Goal: Transaction & Acquisition: Purchase product/service

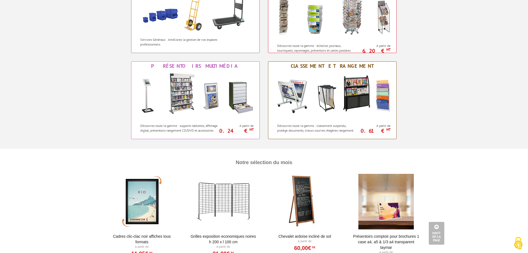
scroll to position [499, 0]
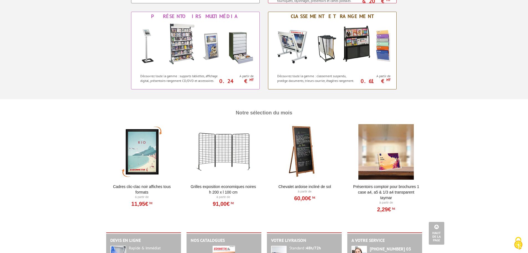
click at [231, 161] on div at bounding box center [223, 151] width 68 height 55
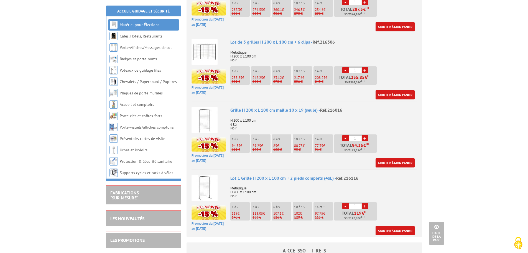
scroll to position [277, 0]
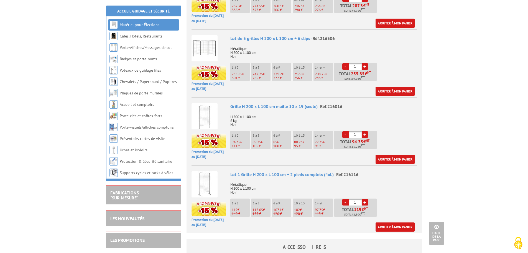
click at [366, 199] on link "+" at bounding box center [365, 202] width 6 height 6
type input "2"
click at [393, 224] on link "Ajouter à mon panier" at bounding box center [395, 226] width 39 height 9
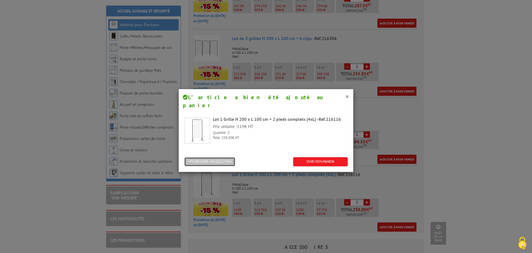
click at [213, 157] on button "POURSUIVRE MA SÉLECTION" at bounding box center [209, 161] width 51 height 9
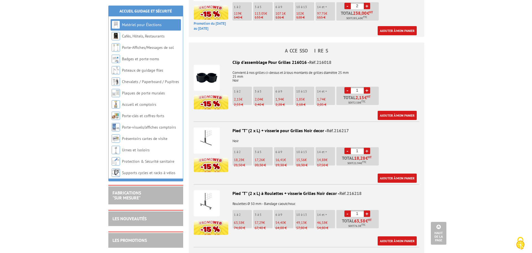
scroll to position [471, 0]
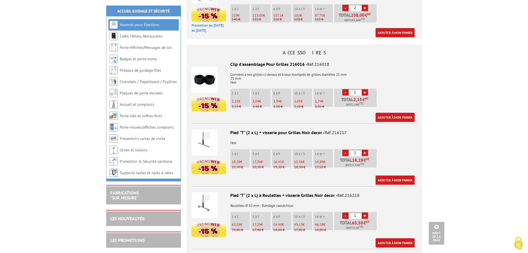
click at [365, 150] on link "+" at bounding box center [365, 152] width 6 height 6
type input "4"
click at [386, 178] on link "Ajouter à mon panier" at bounding box center [395, 179] width 39 height 9
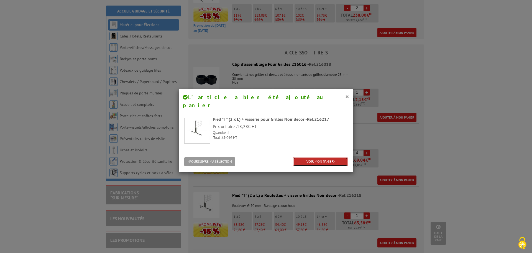
click at [312, 157] on link "VOIR MON PANIER" at bounding box center [320, 161] width 55 height 9
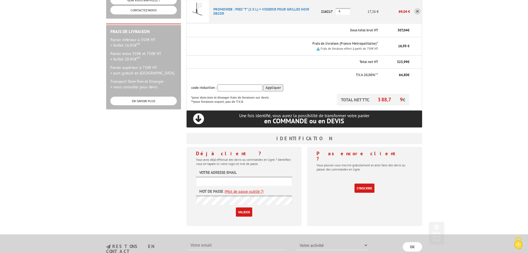
scroll to position [166, 0]
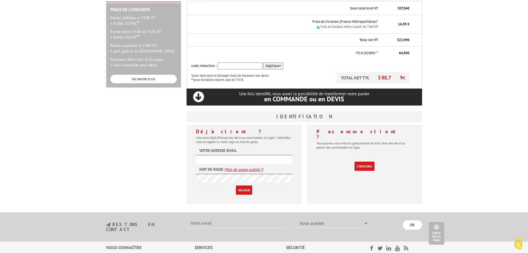
type input "denis.billey@outlook.fr"
click at [246, 185] on input "Valider" at bounding box center [244, 189] width 16 height 9
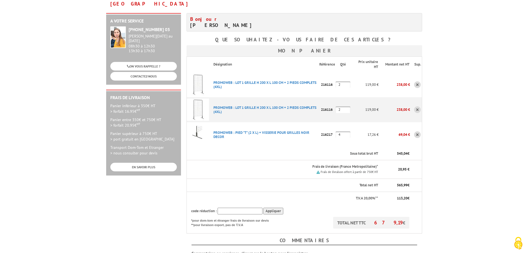
scroll to position [83, 0]
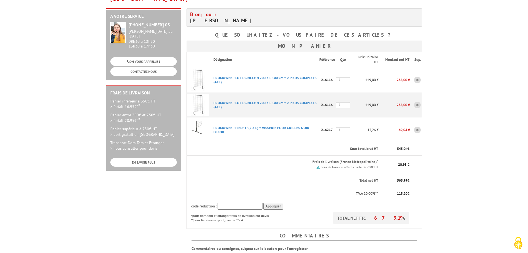
click at [418, 77] on link at bounding box center [417, 80] width 7 height 7
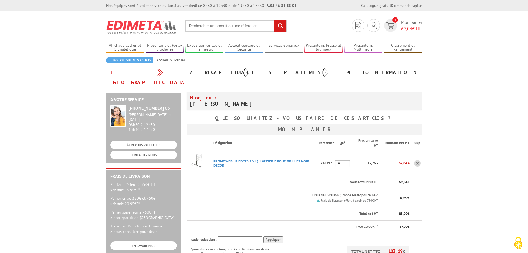
click at [419, 160] on link at bounding box center [417, 163] width 7 height 7
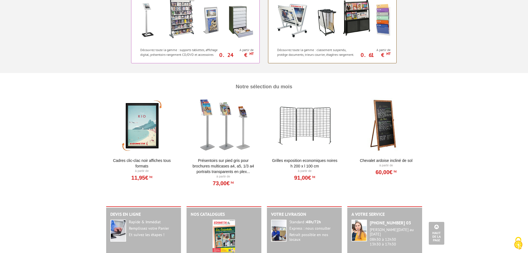
scroll to position [527, 0]
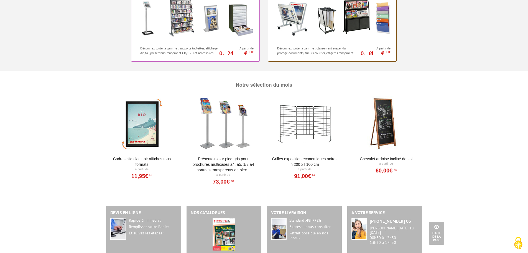
click at [308, 125] on div at bounding box center [305, 123] width 68 height 55
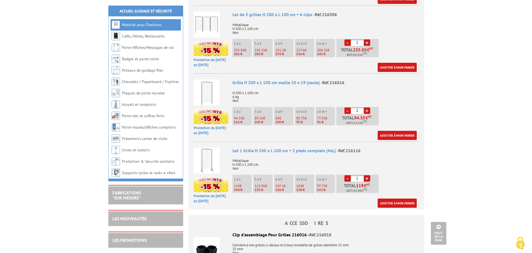
scroll to position [305, 0]
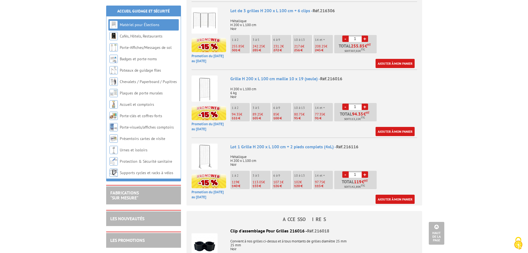
click at [366, 171] on link "+" at bounding box center [365, 174] width 6 height 6
type input "2"
click at [391, 197] on link "Ajouter à mon panier" at bounding box center [395, 198] width 39 height 9
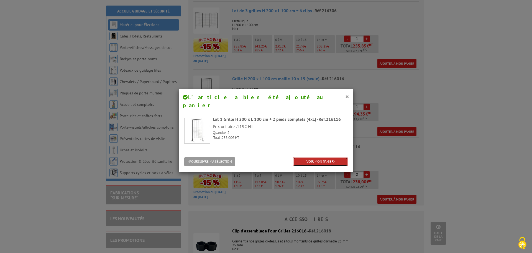
click at [326, 157] on link "VOIR MON PANIER" at bounding box center [320, 161] width 55 height 9
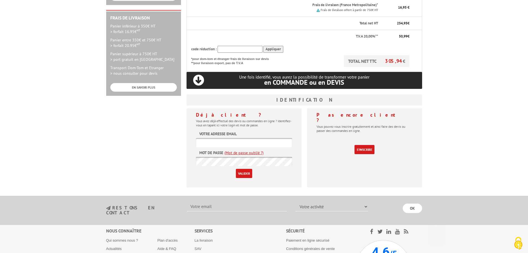
scroll to position [166, 0]
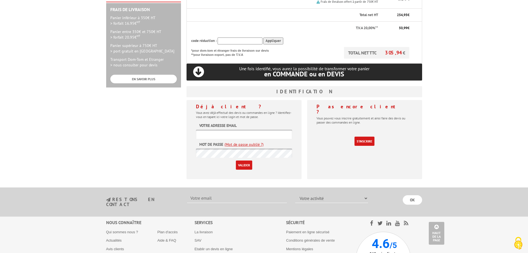
type input "denis.billey@outlook.fr"
click at [246, 160] on input "Valider" at bounding box center [244, 164] width 16 height 9
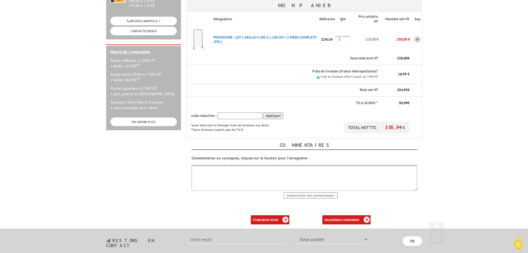
scroll to position [139, 0]
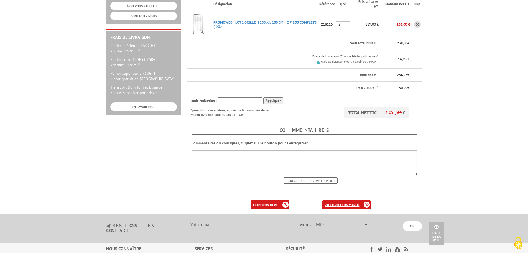
click at [344, 202] on b "ma commande" at bounding box center [348, 204] width 23 height 4
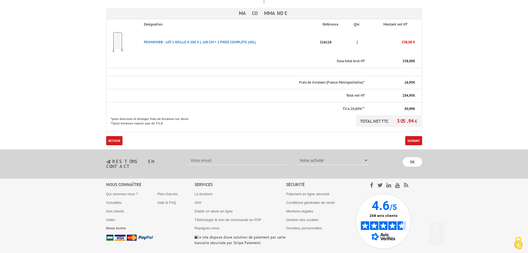
scroll to position [139, 0]
click at [416, 135] on link "Suivant" at bounding box center [413, 139] width 17 height 9
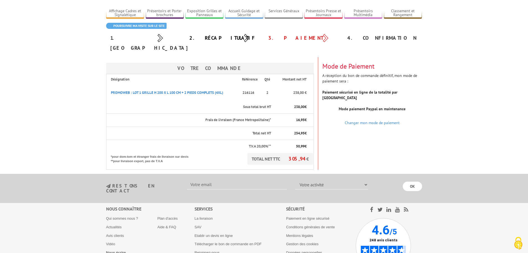
scroll to position [55, 0]
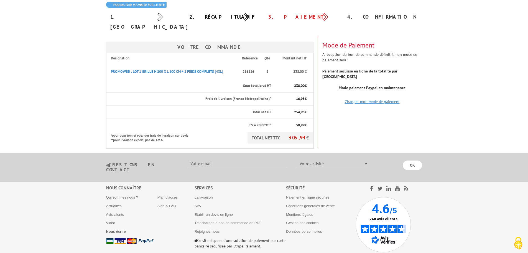
click at [367, 99] on link "Changer mon mode de paiement" at bounding box center [372, 101] width 55 height 5
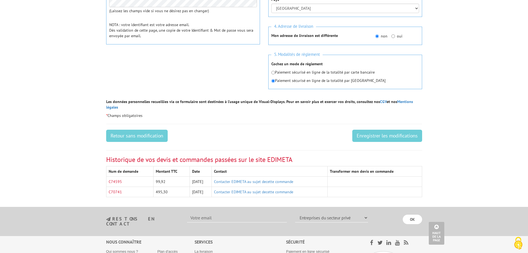
scroll to position [222, 0]
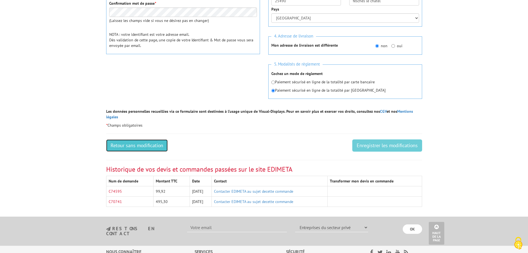
click at [148, 140] on link "Retour sans modification" at bounding box center [137, 145] width 62 height 12
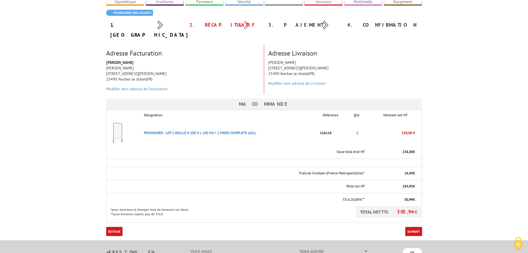
scroll to position [111, 0]
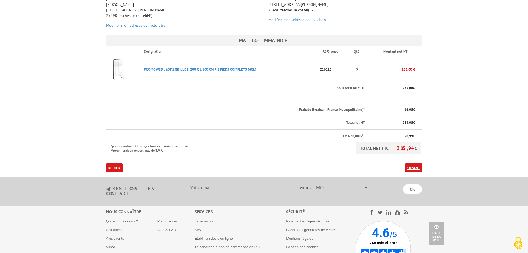
click at [412, 163] on link "Suivant" at bounding box center [413, 167] width 17 height 9
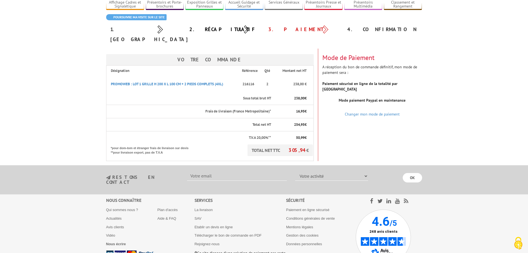
scroll to position [55, 0]
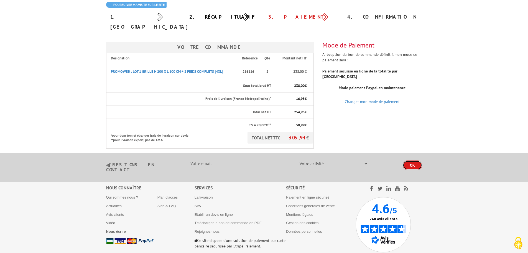
click at [416, 160] on input "OK" at bounding box center [412, 164] width 19 height 9
click at [227, 159] on input "text" at bounding box center [237, 163] width 100 height 9
type input "[PERSON_NAME][EMAIL_ADDRESS][PERSON_NAME][DOMAIN_NAME]"
click at [338, 159] on select "Votre activité Administrations et collectivités Magasins et commerces Entrepris…" at bounding box center [331, 163] width 73 height 9
select select "879"
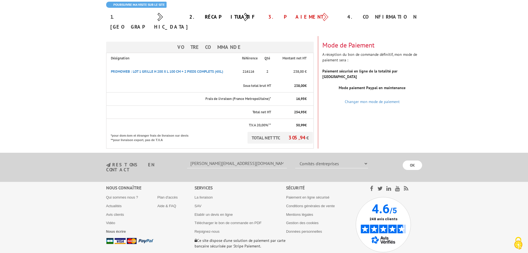
click at [295, 159] on select "Votre activité Administrations et collectivités Magasins et commerces Entrepris…" at bounding box center [331, 163] width 73 height 9
click at [412, 160] on input "OK" at bounding box center [412, 164] width 19 height 9
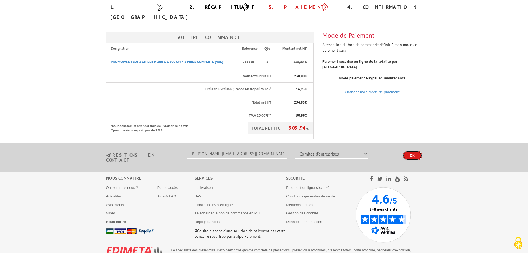
scroll to position [69, 0]
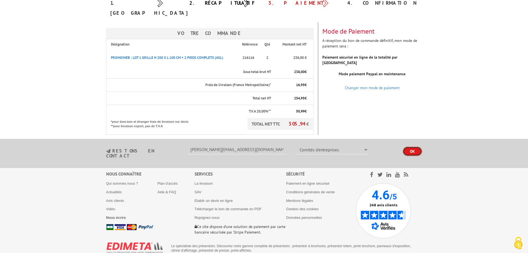
click at [411, 146] on input "OK" at bounding box center [412, 150] width 19 height 9
click at [368, 105] on div "Votre Commande Désignation Référence Qté Montant net HT PROMOWEB : LOT 1 GRILLE…" at bounding box center [264, 78] width 324 height 112
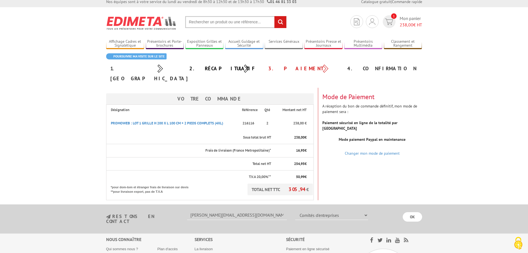
scroll to position [0, 0]
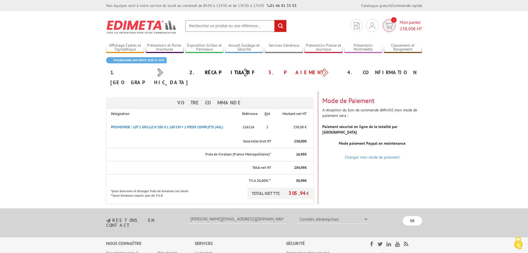
click at [403, 27] on span "238,00" at bounding box center [407, 29] width 14 height 6
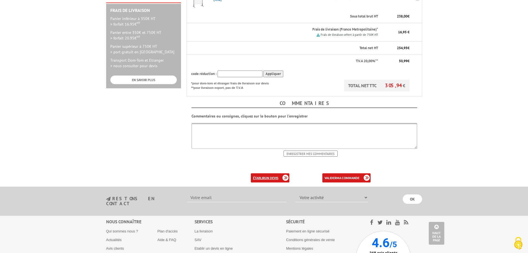
scroll to position [166, 0]
click at [206, 122] on textarea at bounding box center [305, 135] width 226 height 26
type textarea "Je suis particulier."
click at [305, 149] on input "Enregistrer mes commentaires" at bounding box center [311, 152] width 54 height 6
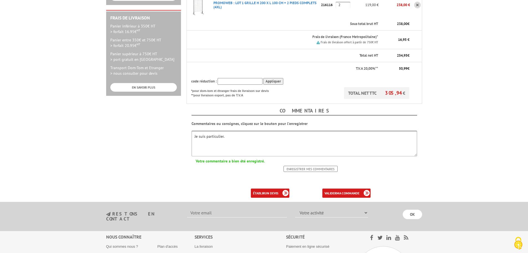
scroll to position [166, 0]
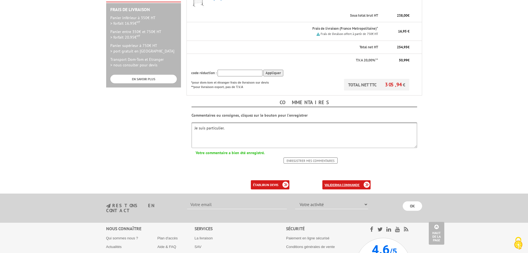
click at [344, 180] on link "valider ma commande" at bounding box center [346, 184] width 48 height 9
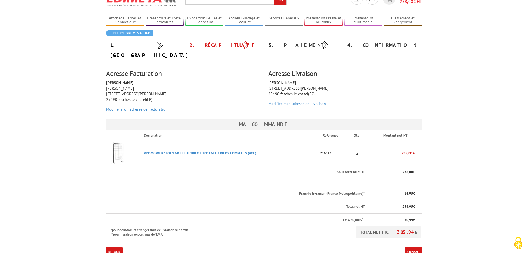
scroll to position [111, 0]
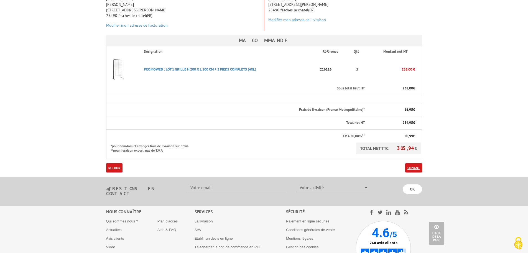
click at [412, 163] on link "Suivant" at bounding box center [413, 167] width 17 height 9
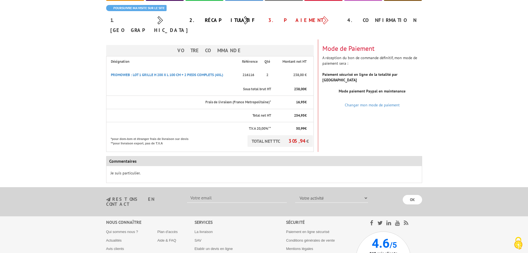
scroll to position [55, 0]
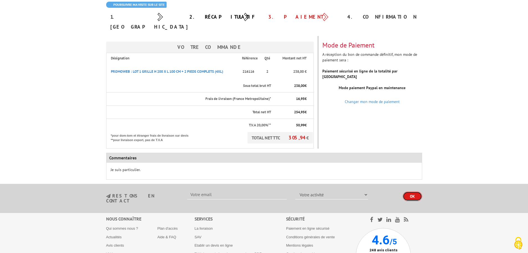
click at [414, 191] on input "OK" at bounding box center [412, 195] width 19 height 9
click at [218, 190] on input "text" at bounding box center [237, 194] width 100 height 9
type input "[PERSON_NAME][EMAIL_ADDRESS][DOMAIN_NAME]"
click at [321, 190] on select "Votre activité Administrations et collectivités Magasins et commerces Entrepris…" at bounding box center [331, 194] width 73 height 9
click at [295, 190] on select "Votre activité Administrations et collectivités Magasins et commerces Entrepris…" at bounding box center [331, 194] width 73 height 9
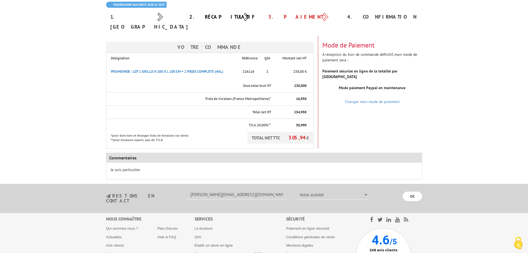
click at [324, 190] on div "restons en contact [PERSON_NAME][EMAIL_ADDRESS][DOMAIN_NAME] Votre activité Adm…" at bounding box center [264, 198] width 324 height 17
click at [335, 190] on select "Votre activité Administrations et collectivités Magasins et commerces Entrepris…" at bounding box center [331, 194] width 73 height 9
select select "879"
click at [295, 190] on select "Votre activité Administrations et collectivités Magasins et commerces Entrepris…" at bounding box center [331, 194] width 73 height 9
click at [410, 191] on input "OK" at bounding box center [412, 195] width 19 height 9
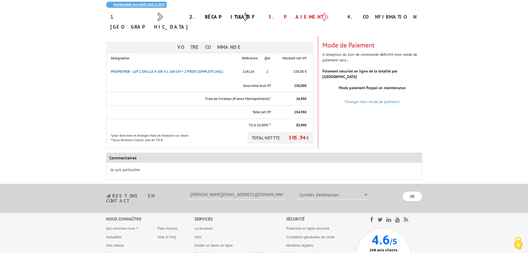
click at [144, 5] on link "Poursuivre ma visite sur le site" at bounding box center [136, 5] width 60 height 6
